Goal: Information Seeking & Learning: Find contact information

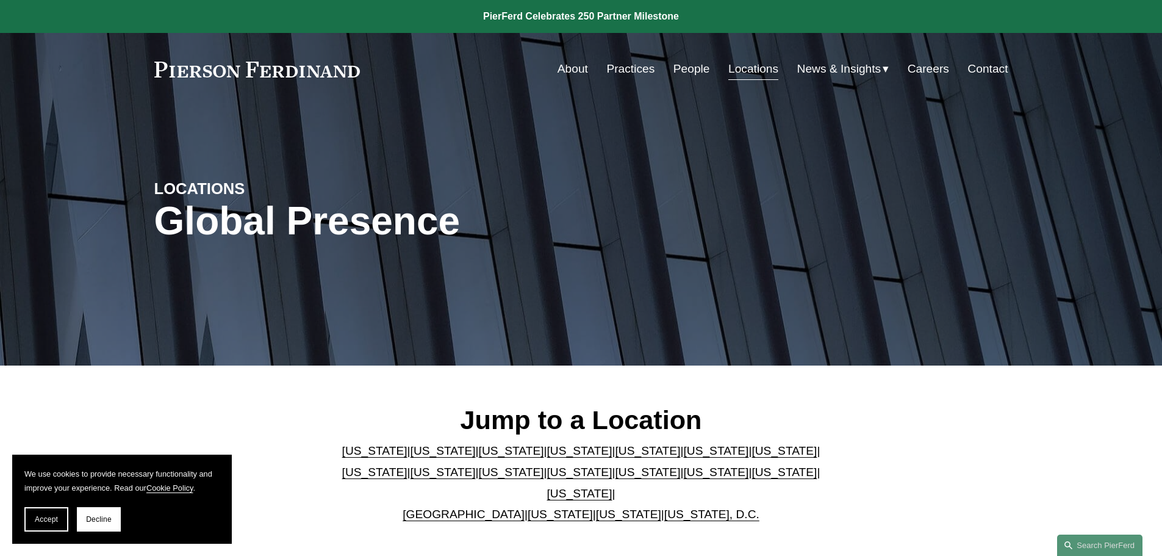
click at [683, 73] on link "People" at bounding box center [692, 68] width 37 height 23
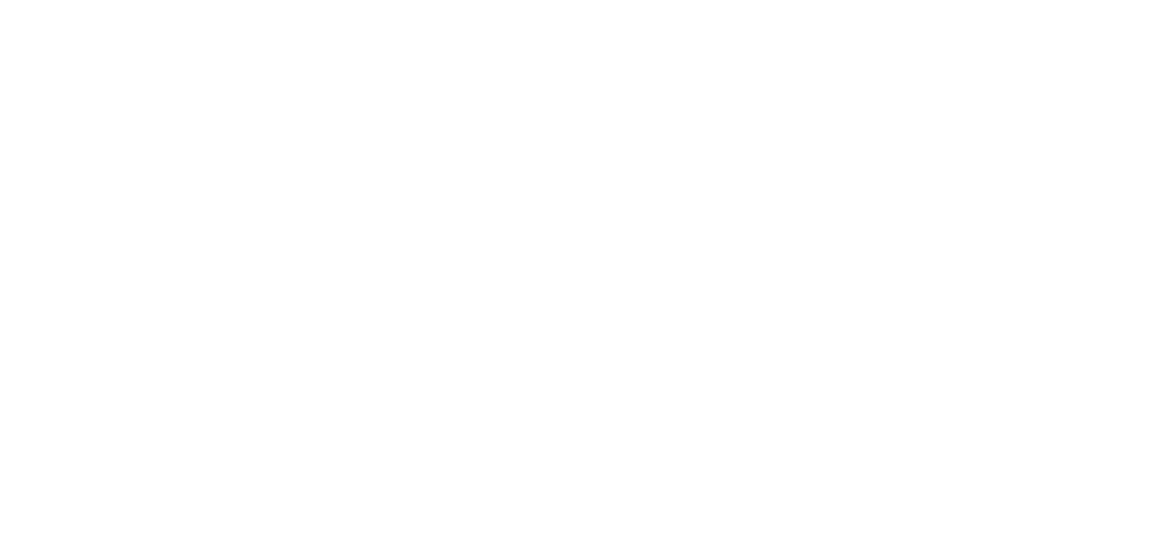
click at [0, 0] on link "About" at bounding box center [0, 0] width 0 height 0
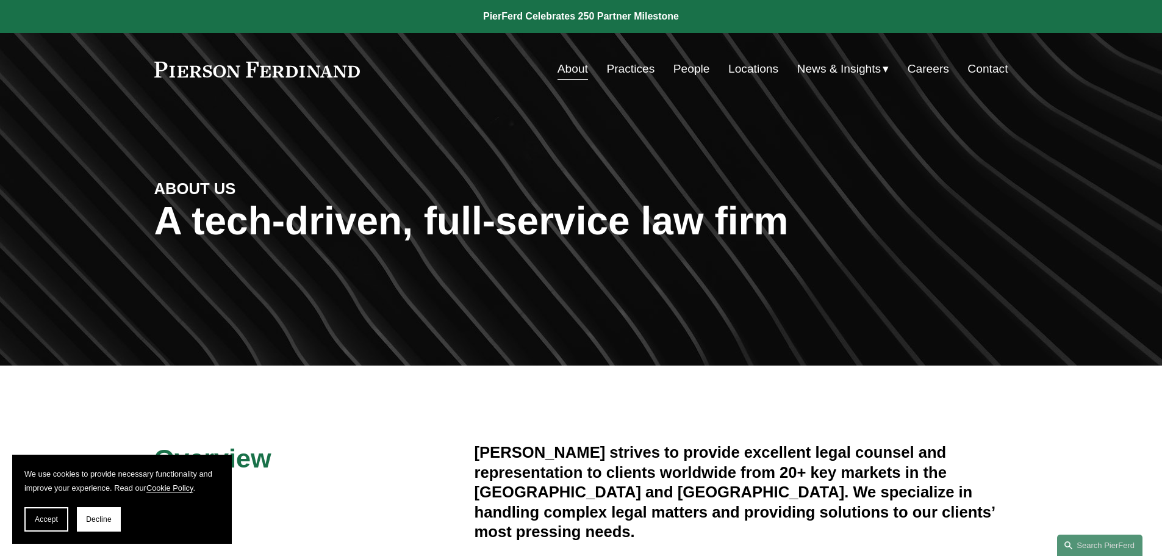
click at [688, 63] on link "People" at bounding box center [692, 68] width 37 height 23
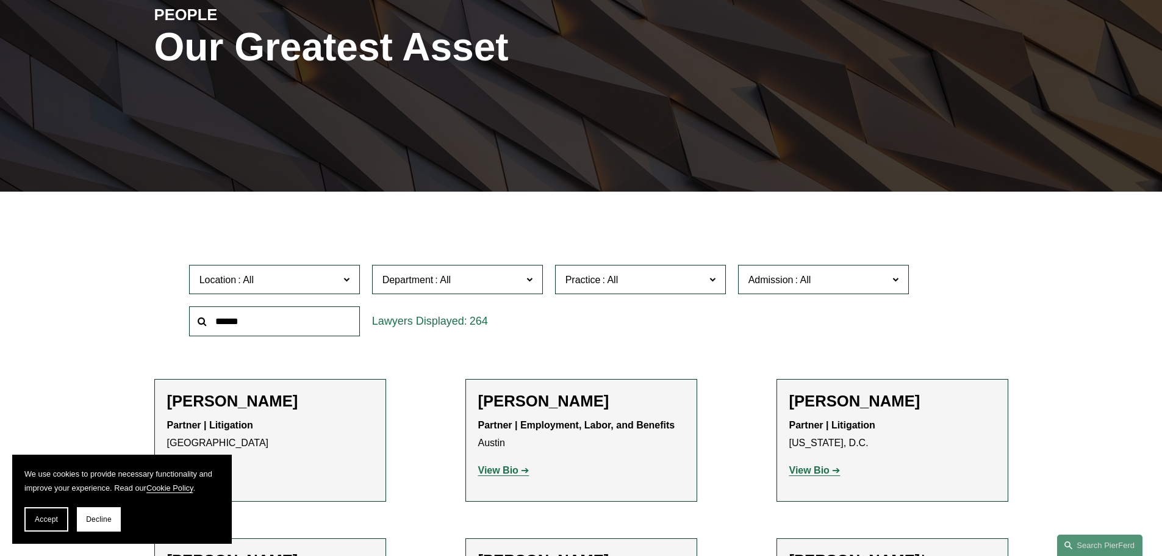
scroll to position [244, 0]
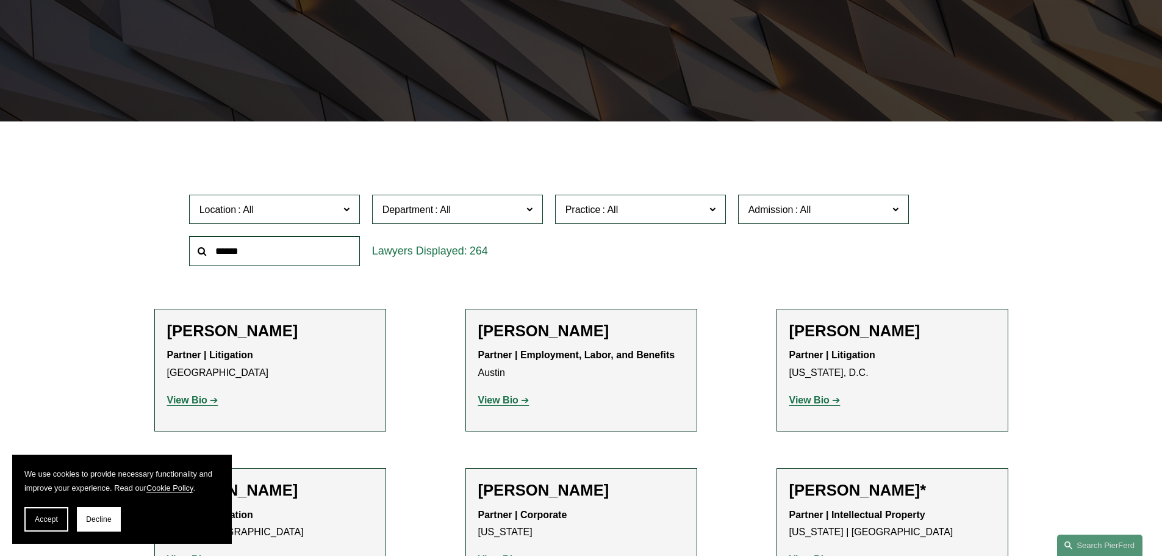
click at [439, 195] on label "Department" at bounding box center [457, 210] width 171 height 30
click at [794, 201] on label "Admission" at bounding box center [823, 210] width 171 height 30
click at [656, 264] on div "Location All Atlanta Austin Bellevue Boston Charlotte Chicago Cincinnati Clevel…" at bounding box center [581, 231] width 797 height 84
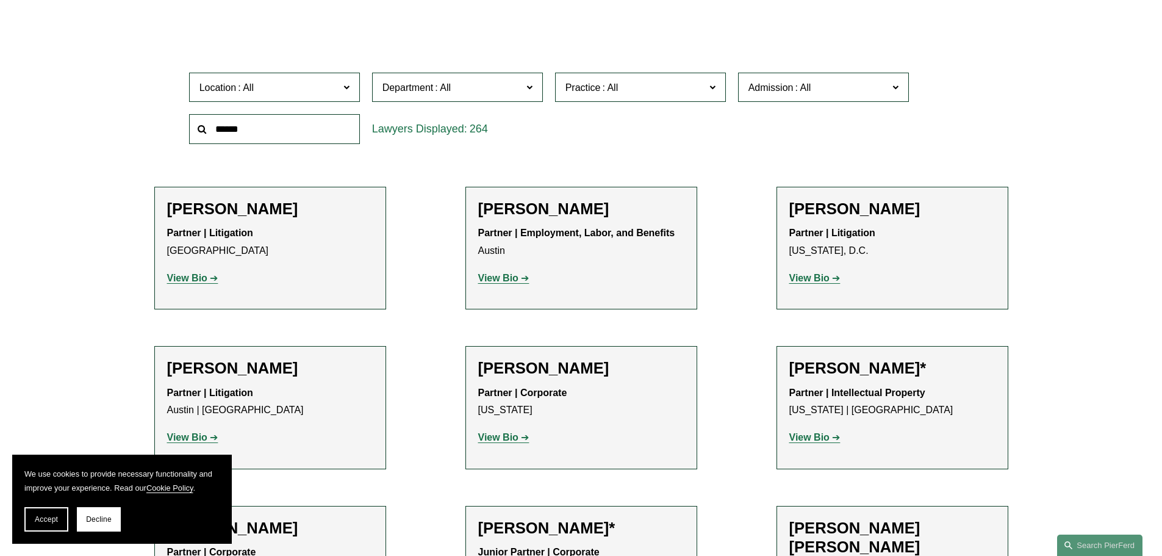
scroll to position [122, 0]
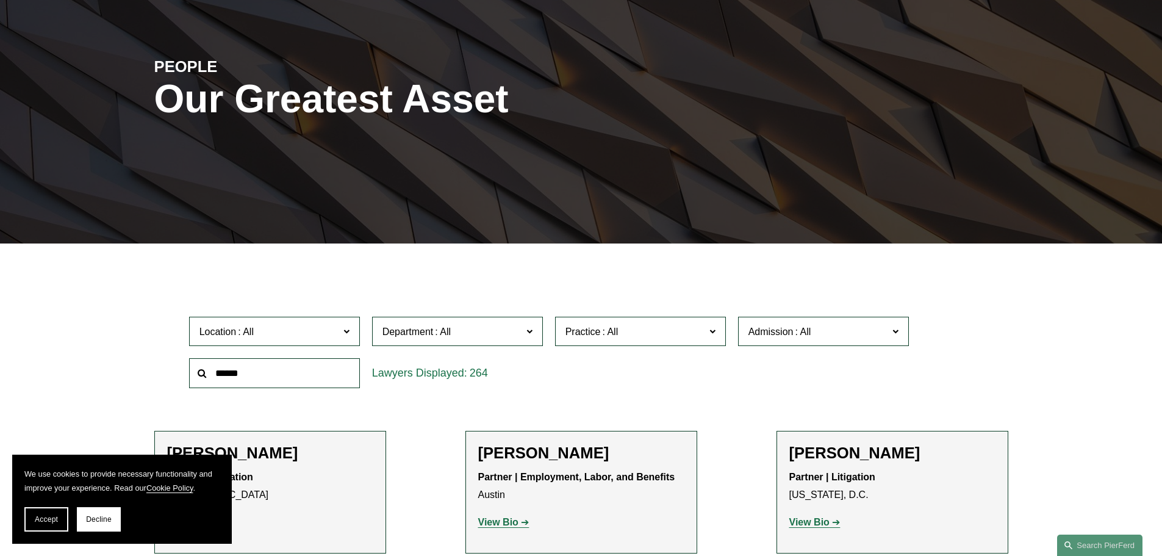
click at [746, 335] on label "Admission" at bounding box center [823, 332] width 171 height 30
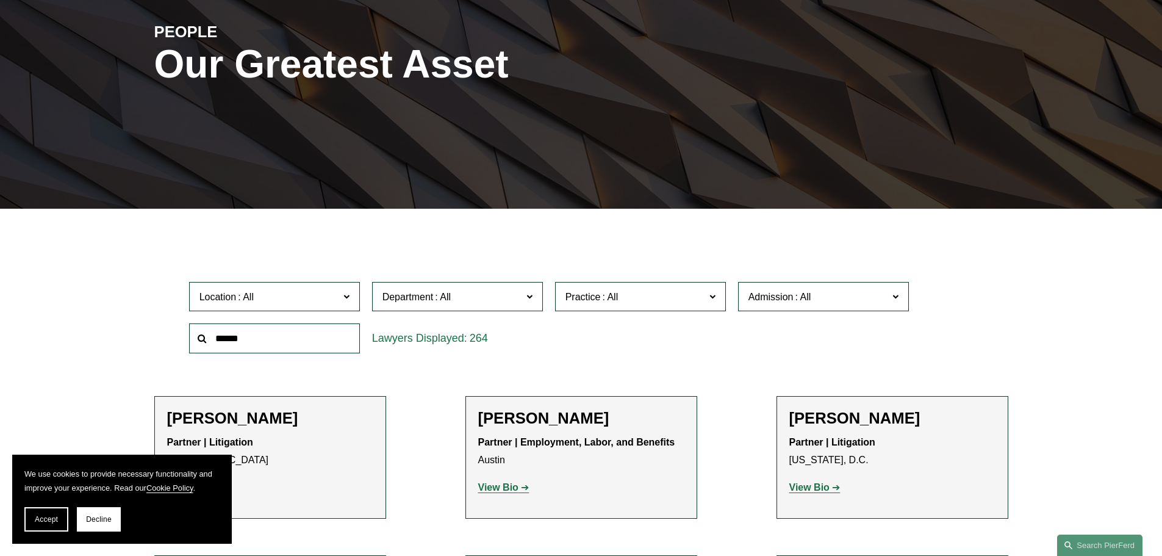
scroll to position [183, 0]
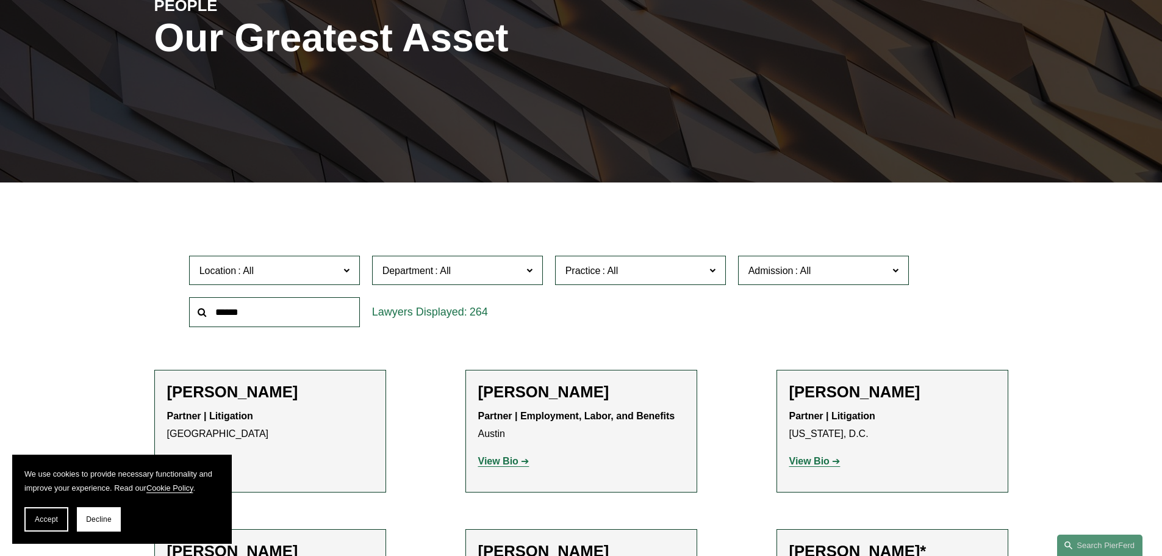
click at [0, 0] on link "[US_STATE]" at bounding box center [0, 0] width 0 height 0
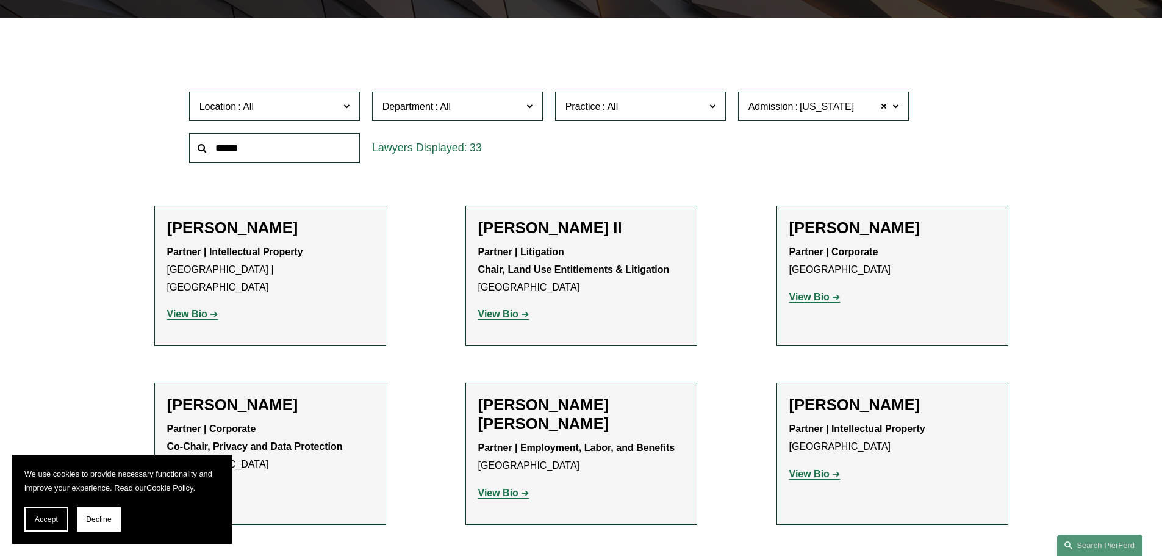
scroll to position [220, 0]
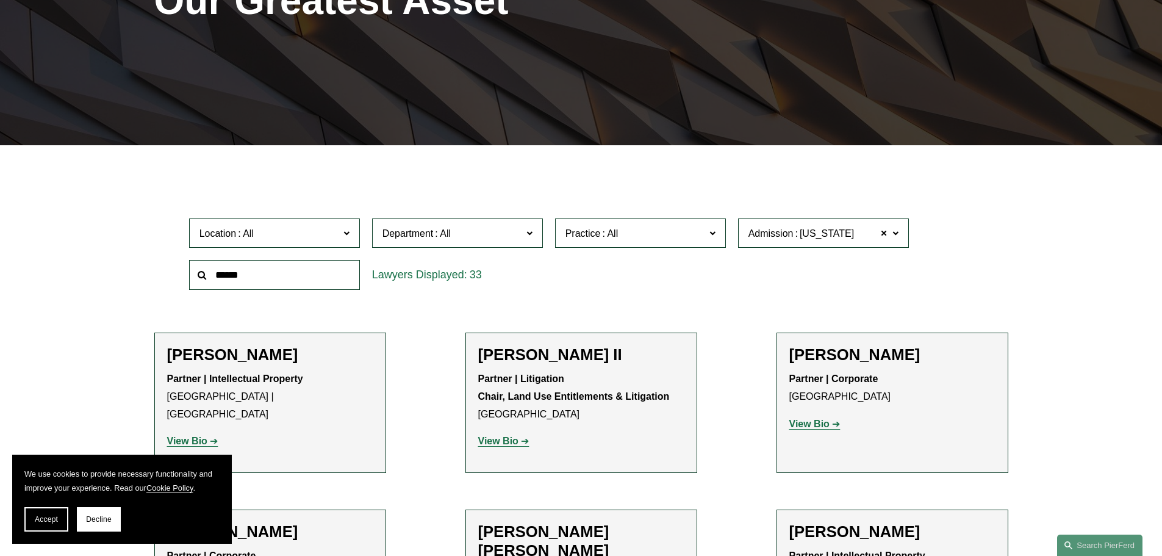
click at [793, 237] on span "Admission" at bounding box center [771, 233] width 45 height 10
click at [0, 0] on link "All" at bounding box center [0, 0] width 0 height 0
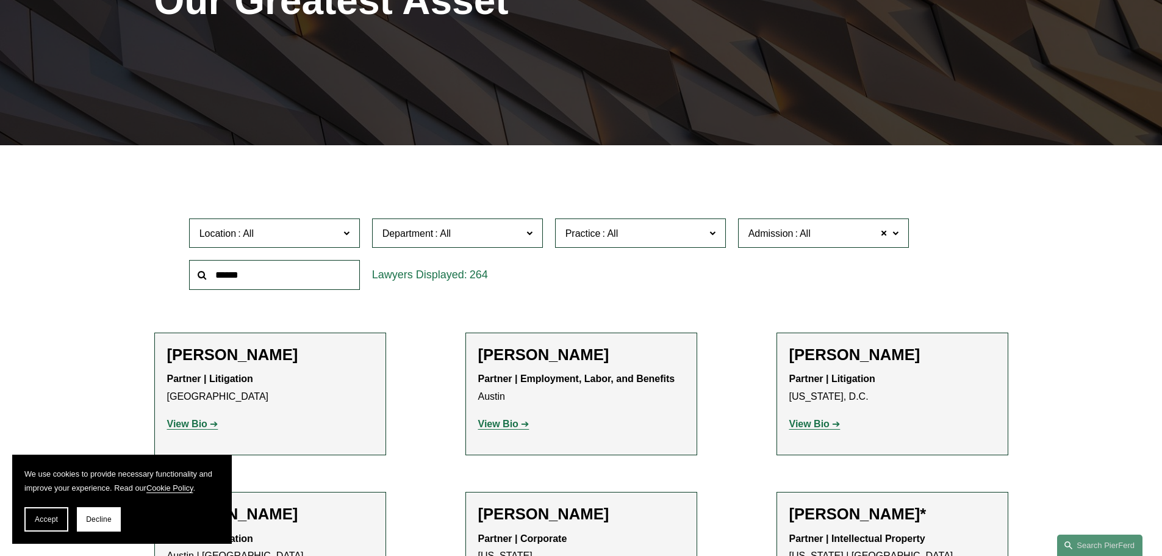
click at [259, 275] on input "text" at bounding box center [274, 275] width 171 height 30
type input "******"
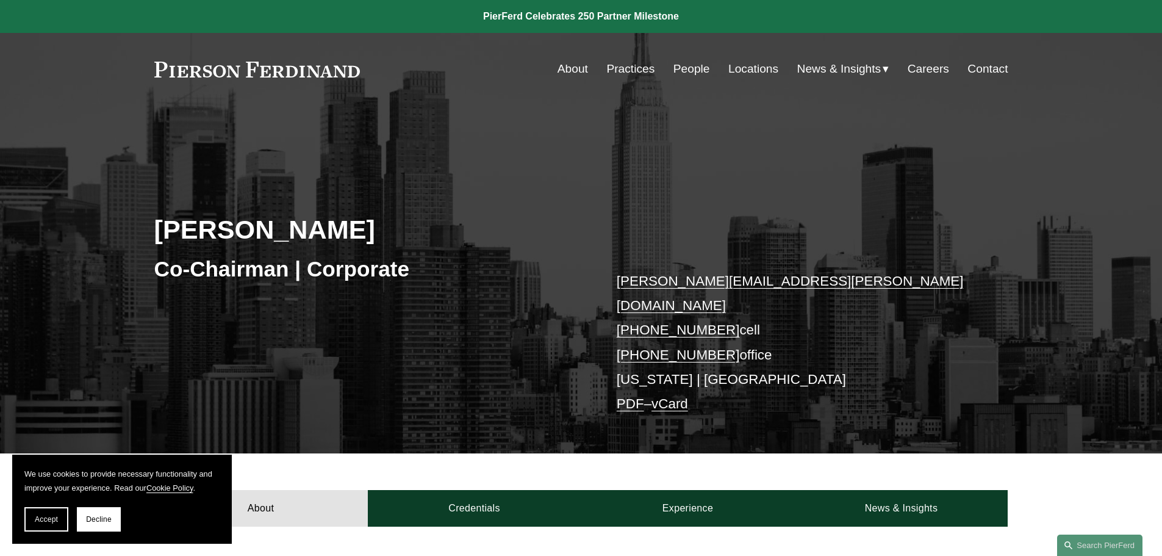
drag, startPoint x: 0, startPoint y: 0, endPoint x: 184, endPoint y: 306, distance: 356.9
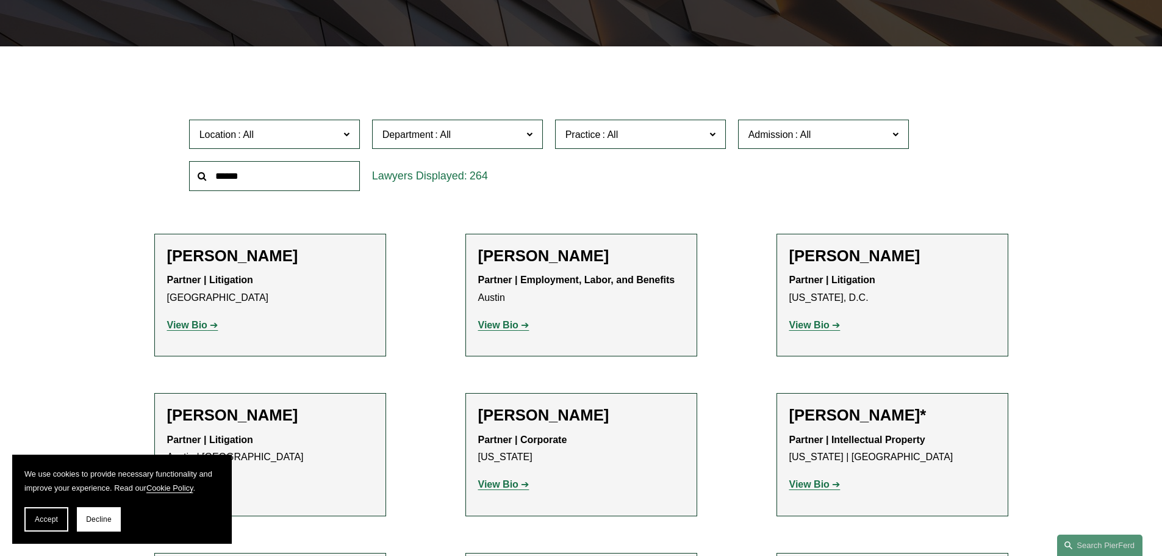
scroll to position [427, 0]
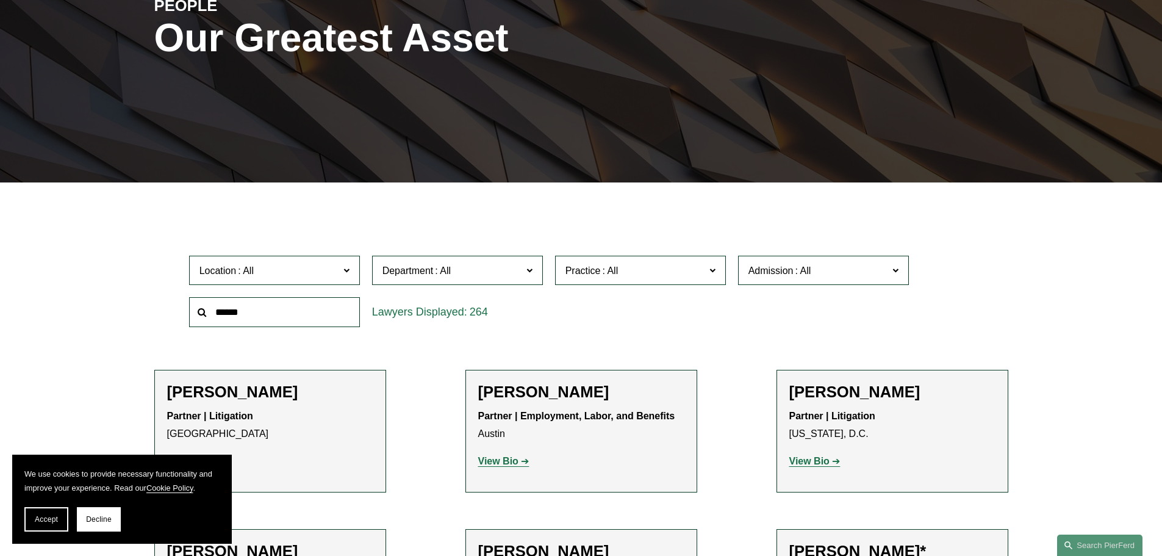
scroll to position [183, 0]
click at [782, 259] on label "Admission" at bounding box center [823, 271] width 171 height 30
click at [0, 0] on link "[US_STATE]" at bounding box center [0, 0] width 0 height 0
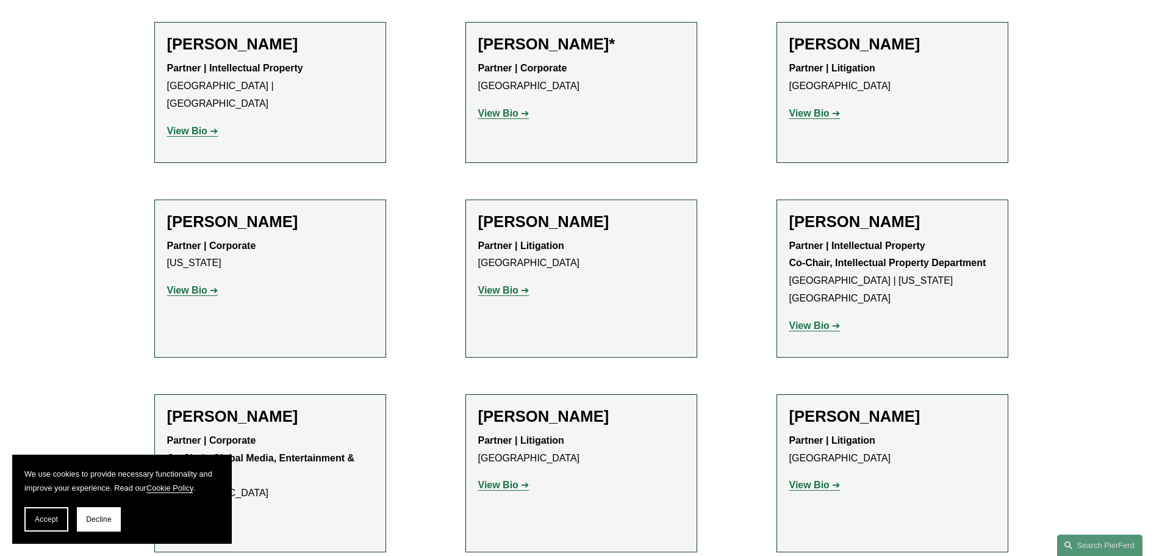
scroll to position [1929, 0]
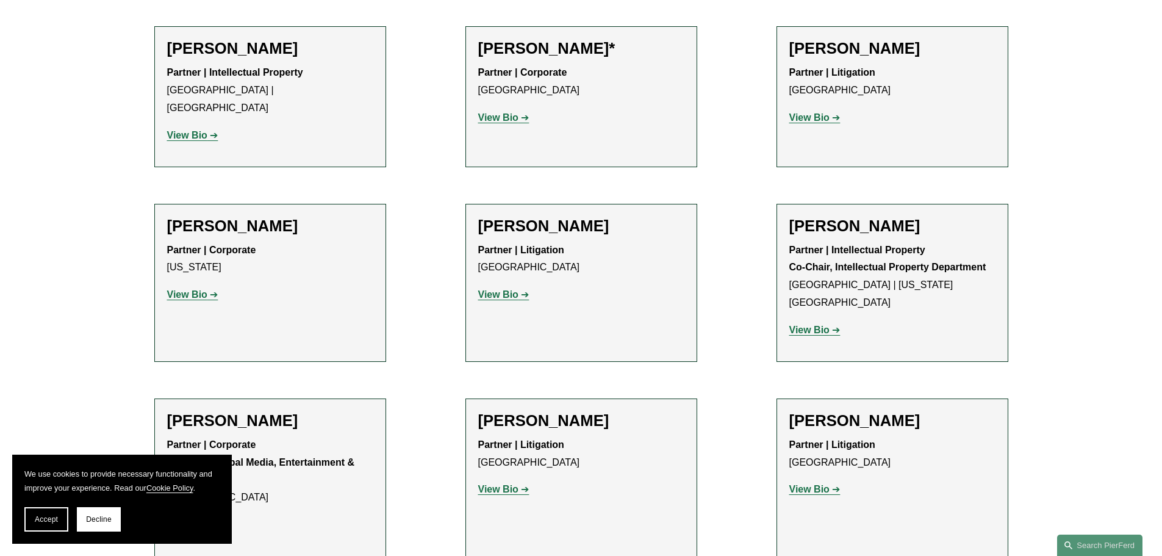
click at [836, 217] on h2 "[PERSON_NAME]" at bounding box center [892, 226] width 206 height 19
click at [814, 325] on strong "View Bio" at bounding box center [809, 330] width 40 height 10
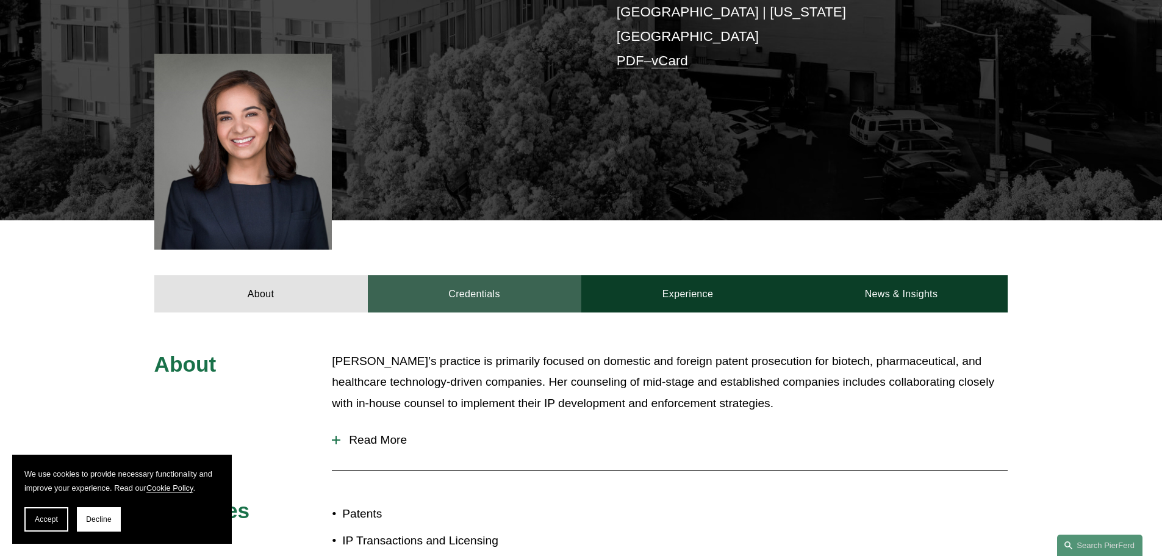
scroll to position [366, 0]
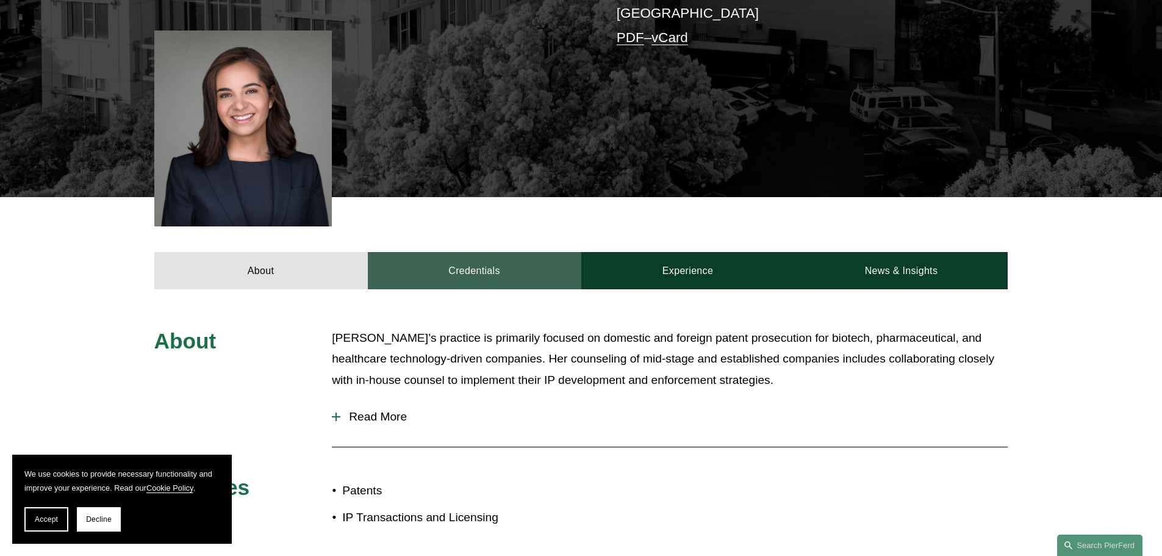
click at [486, 252] on link "Credentials" at bounding box center [475, 270] width 214 height 37
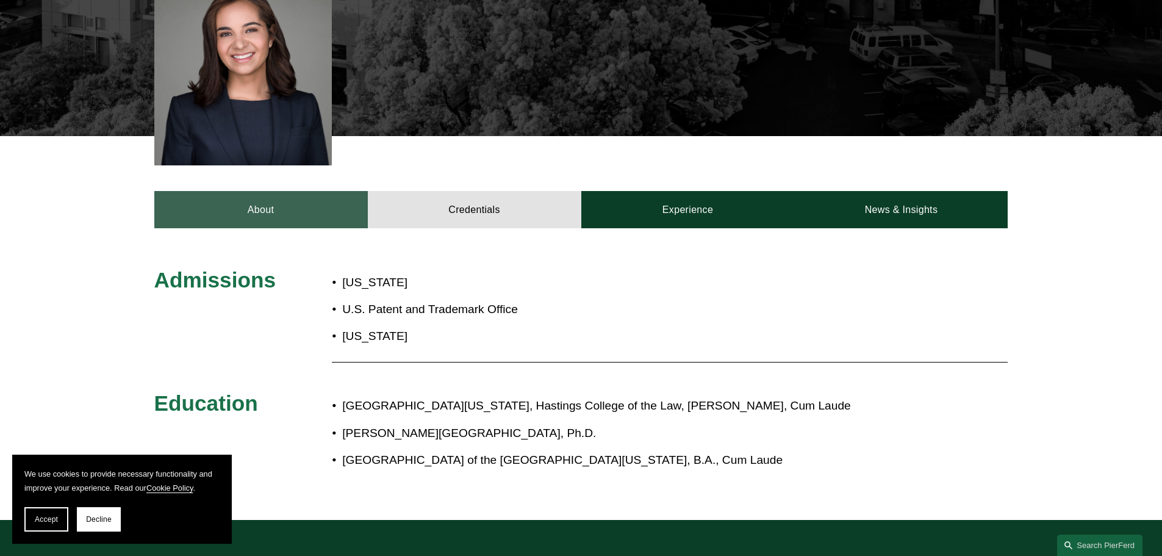
click at [236, 196] on link "About" at bounding box center [261, 209] width 214 height 37
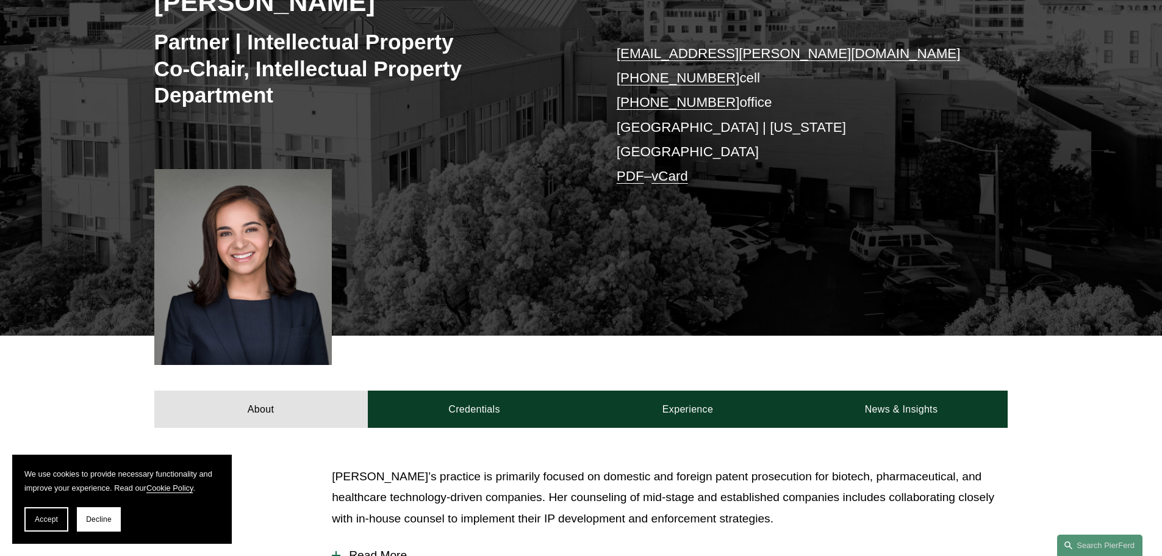
scroll to position [61, 0]
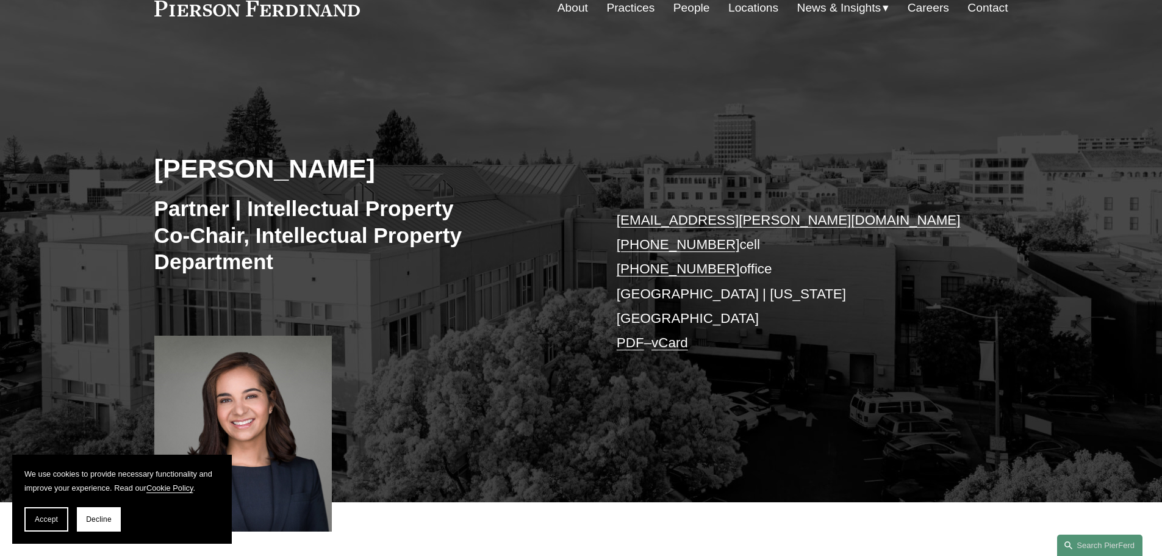
click at [234, 169] on h2 "[PERSON_NAME]" at bounding box center [367, 169] width 427 height 32
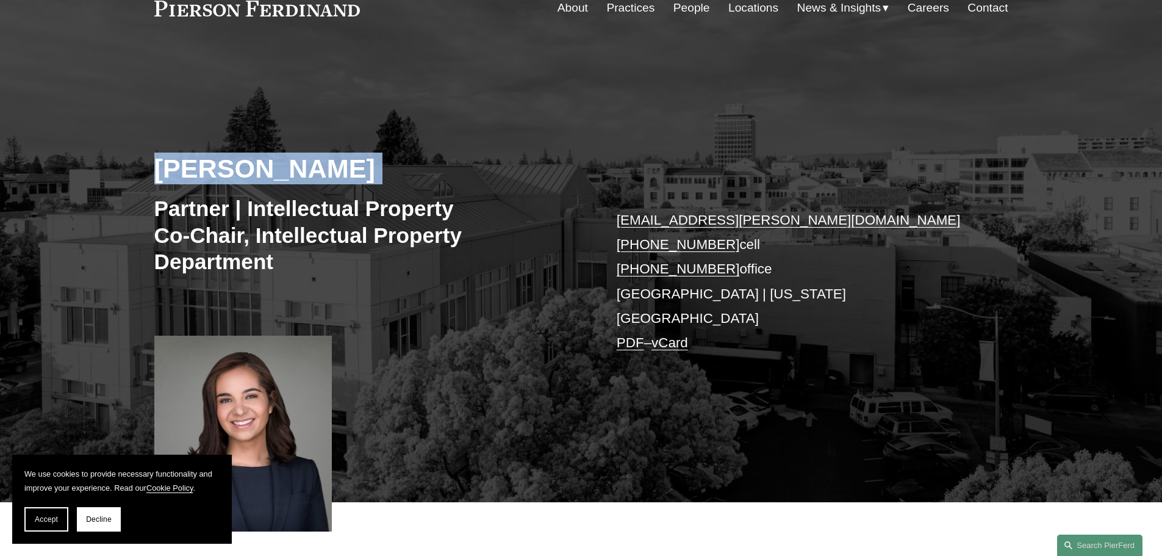
click at [234, 169] on h2 "[PERSON_NAME]" at bounding box center [367, 169] width 427 height 32
